Goal: Find specific page/section: Find specific page/section

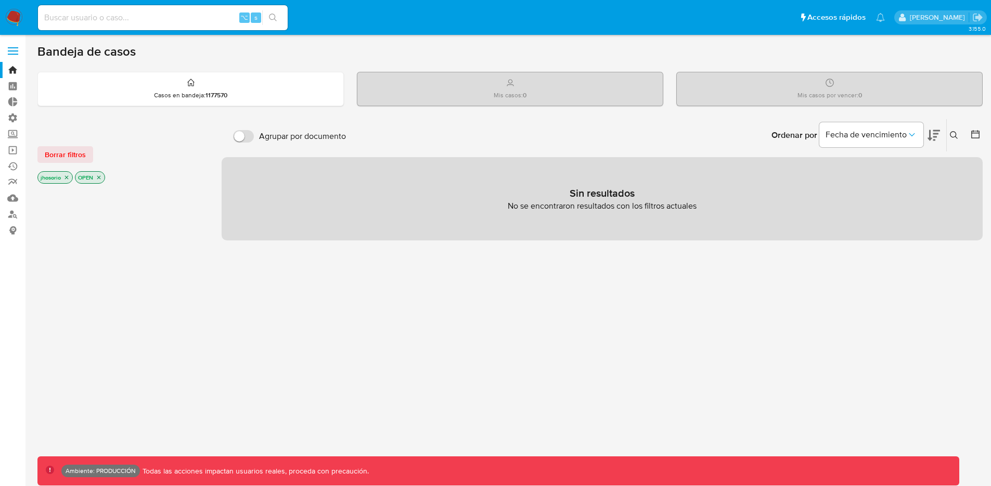
click at [69, 151] on span "Borrar filtros" at bounding box center [65, 154] width 41 height 15
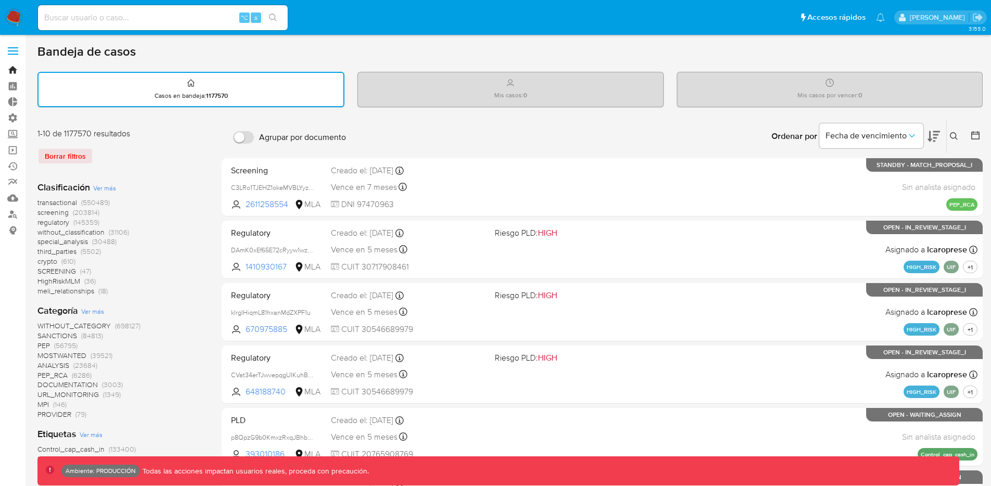
click at [14, 69] on link "Bandeja" at bounding box center [62, 70] width 124 height 16
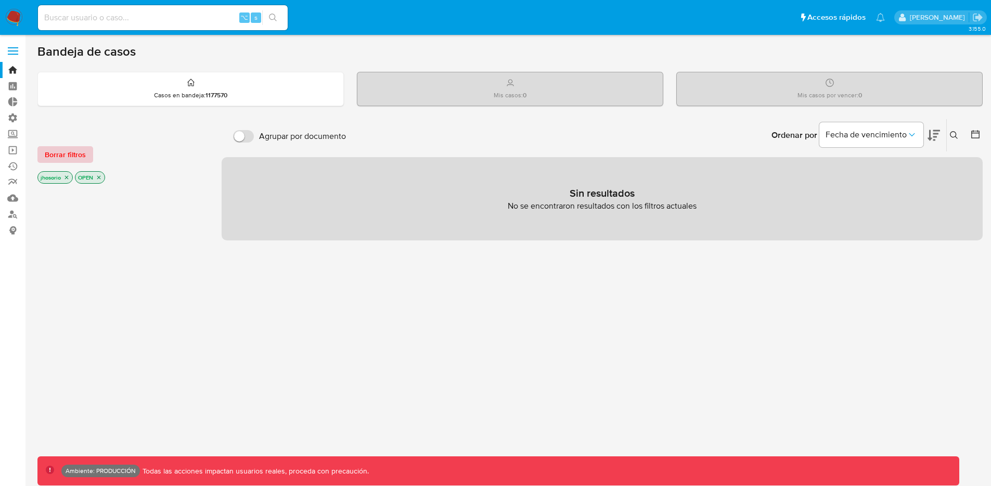
click at [85, 160] on button "Borrar filtros" at bounding box center [65, 154] width 56 height 17
